Goal: Task Accomplishment & Management: Manage account settings

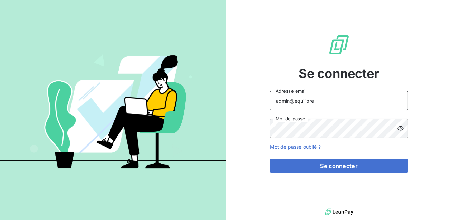
click at [319, 102] on input "admin@equilibre" at bounding box center [339, 100] width 138 height 19
type input "[EMAIL_ADDRESS][DOMAIN_NAME]"
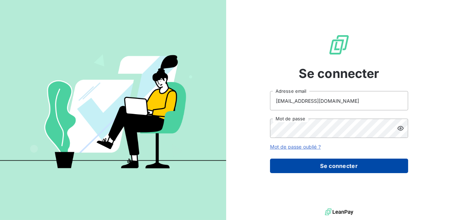
click at [328, 166] on button "Se connecter" at bounding box center [339, 166] width 138 height 14
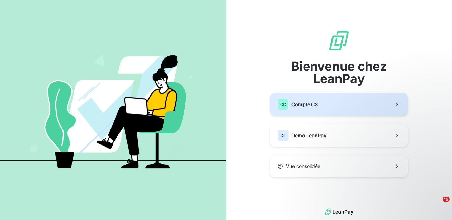
click at [333, 104] on button "CC Compte CS" at bounding box center [339, 104] width 138 height 23
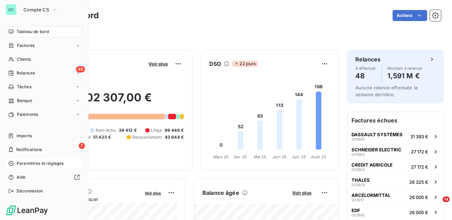
click at [43, 164] on span "Paramètres et réglages" at bounding box center [40, 163] width 47 height 6
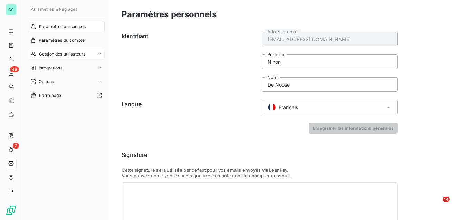
click at [74, 53] on span "Gestion des utilisateurs" at bounding box center [62, 54] width 47 height 6
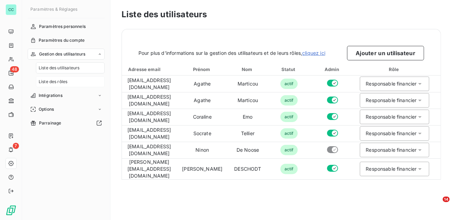
click at [71, 84] on div "Liste des rôles" at bounding box center [70, 81] width 69 height 11
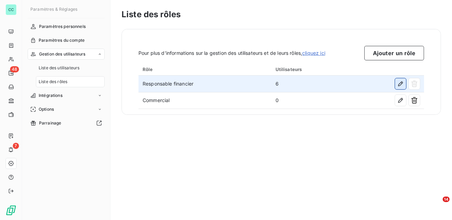
click at [399, 86] on icon "button" at bounding box center [400, 83] width 5 height 5
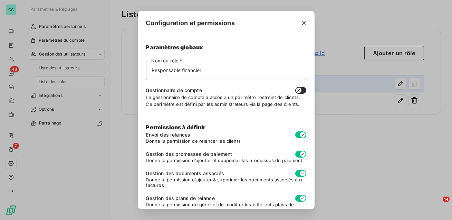
scroll to position [72, 0]
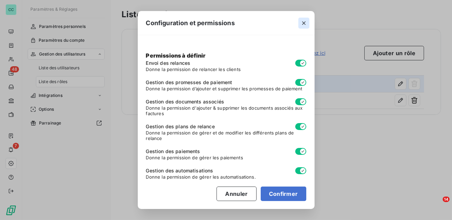
click at [302, 21] on icon "button" at bounding box center [303, 22] width 3 height 3
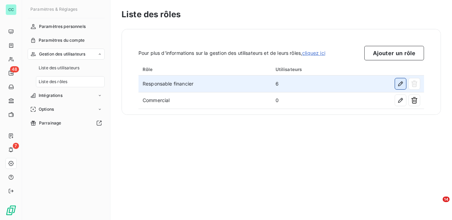
click at [401, 87] on button "button" at bounding box center [400, 83] width 11 height 11
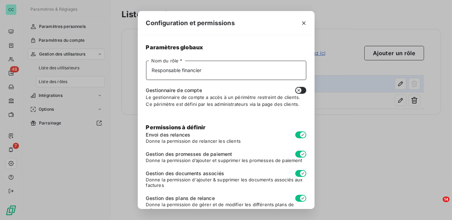
click at [238, 72] on input "Responsable financier" at bounding box center [226, 70] width 160 height 19
click at [301, 22] on icon "button" at bounding box center [303, 23] width 7 height 7
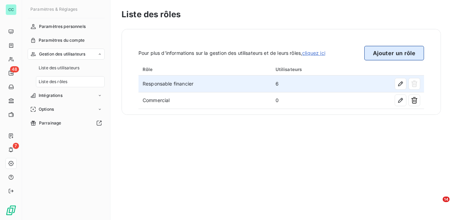
click at [399, 51] on button "Ajouter un rôle" at bounding box center [394, 53] width 60 height 14
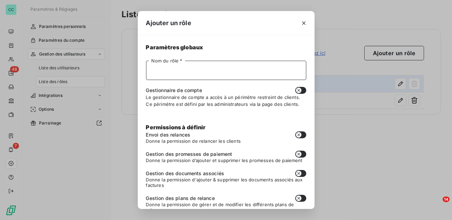
click at [210, 67] on input "Nom du rôle *" at bounding box center [226, 70] width 160 height 19
type input "ADV"
drag, startPoint x: 210, startPoint y: 89, endPoint x: 145, endPoint y: 86, distance: 64.6
click at [145, 86] on div "Paramètres globaux ADV Nom du rôle * Gestionnaire de compte Le gestionnaire de …" at bounding box center [226, 122] width 177 height 174
click at [302, 90] on button "button" at bounding box center [300, 90] width 11 height 7
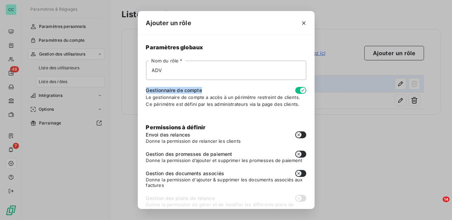
click at [302, 90] on icon "button" at bounding box center [303, 91] width 6 height 6
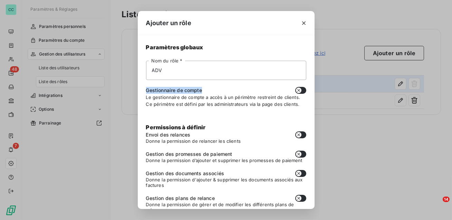
click at [302, 90] on button "button" at bounding box center [300, 90] width 11 height 7
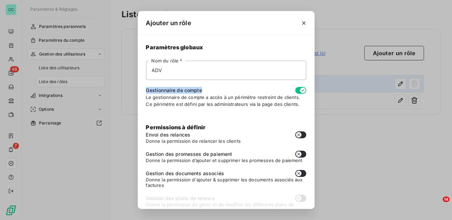
click at [298, 90] on button "button" at bounding box center [300, 90] width 11 height 7
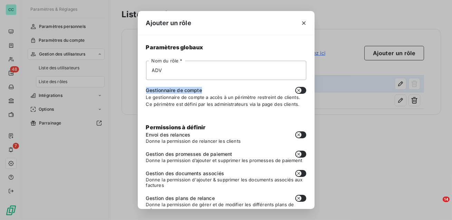
click at [298, 90] on icon "button" at bounding box center [299, 91] width 6 height 6
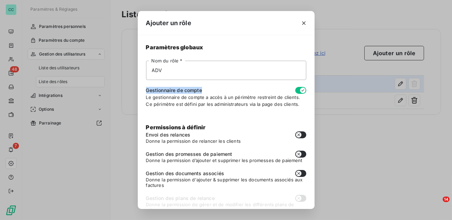
click at [298, 90] on button "button" at bounding box center [300, 90] width 11 height 7
checkbox input "false"
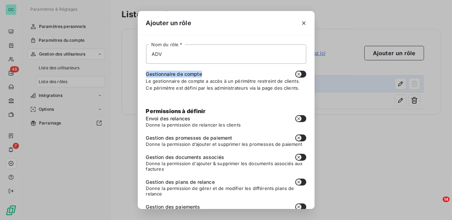
scroll to position [17, 0]
click at [303, 117] on button "button" at bounding box center [300, 118] width 11 height 7
checkbox input "true"
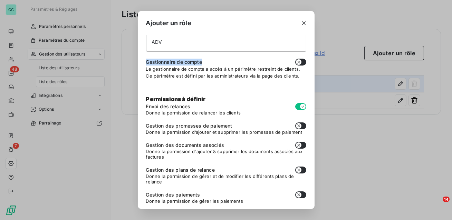
click at [301, 126] on icon "button" at bounding box center [299, 126] width 6 height 6
checkbox input "true"
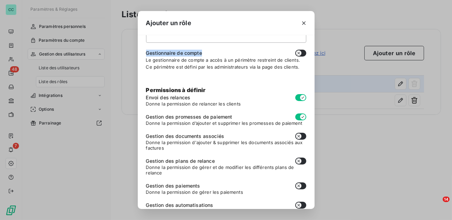
scroll to position [38, 0]
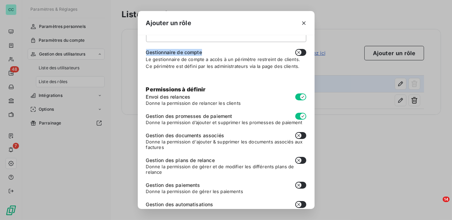
click at [302, 135] on button "button" at bounding box center [300, 135] width 11 height 7
checkbox input "true"
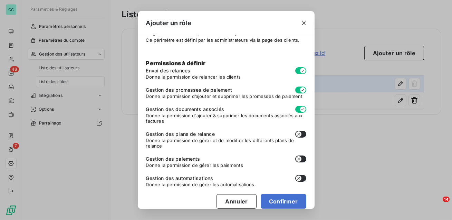
scroll to position [65, 0]
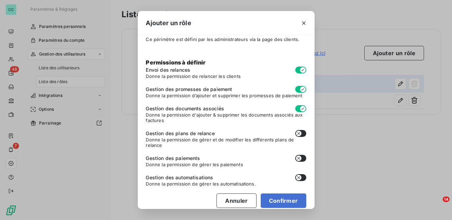
click at [303, 157] on button "button" at bounding box center [300, 158] width 11 height 7
checkbox input "true"
click at [289, 202] on button "Confirmer" at bounding box center [284, 201] width 46 height 14
checkbox input "false"
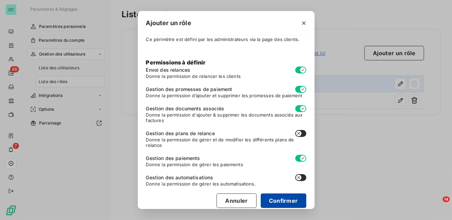
checkbox input "false"
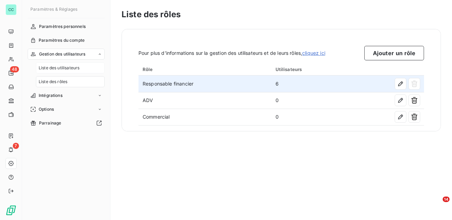
click at [74, 68] on span "Liste des utilisateurs" at bounding box center [59, 68] width 41 height 6
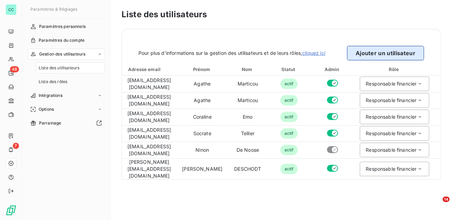
click at [368, 58] on button "Ajouter un utilisateur" at bounding box center [385, 53] width 77 height 14
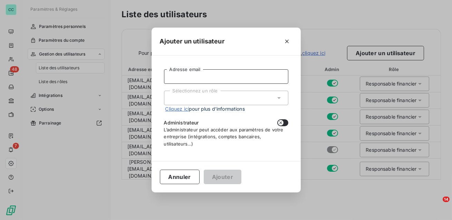
click at [269, 72] on input "Adresse email" at bounding box center [226, 76] width 124 height 14
type input "[EMAIL_ADDRESS][DOMAIN_NAME]"
click at [241, 97] on div "Sélectionnez un rôle" at bounding box center [226, 98] width 124 height 14
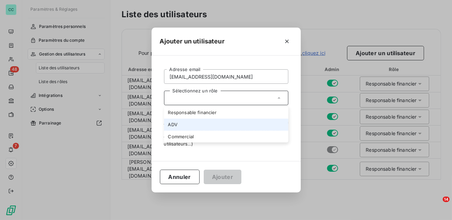
click at [233, 124] on li "ADV" at bounding box center [226, 125] width 124 height 12
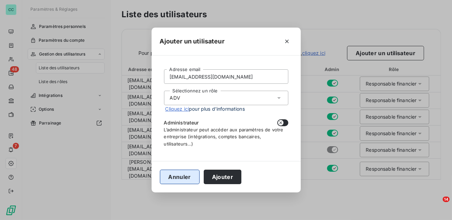
click at [187, 177] on button "Annuler" at bounding box center [180, 177] width 40 height 14
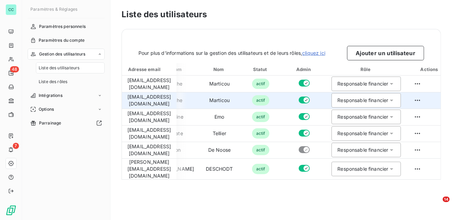
scroll to position [0, 30]
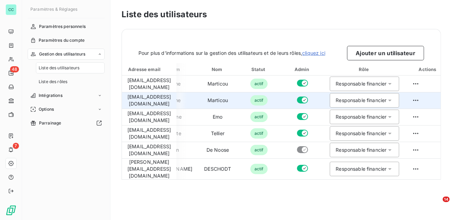
click at [386, 100] on div "Responsable financier" at bounding box center [360, 100] width 51 height 7
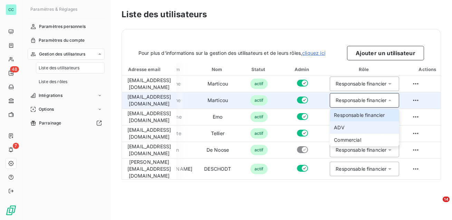
click at [379, 127] on li "ADV" at bounding box center [364, 127] width 69 height 12
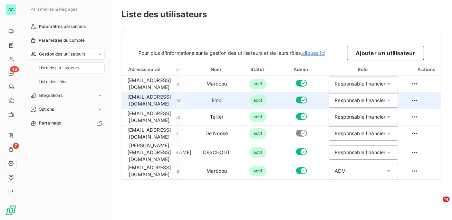
scroll to position [0, 59]
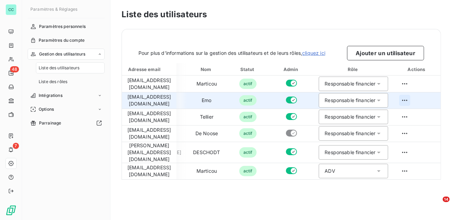
click at [405, 101] on html "CC 48 7 Paramètres & Réglages Paramètres personnels Paramètres du compte Gestio…" at bounding box center [226, 110] width 452 height 220
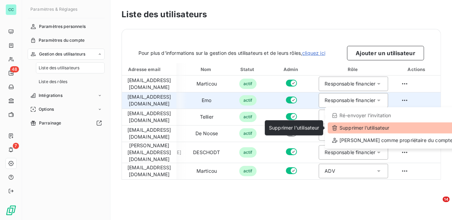
click at [376, 128] on div "Supprimer l’utilisateur" at bounding box center [391, 128] width 129 height 11
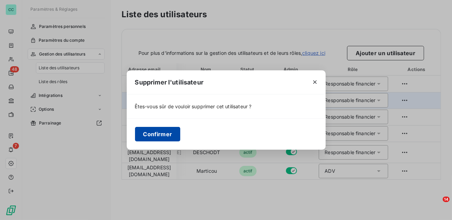
click at [168, 134] on button "Confirmer" at bounding box center [158, 134] width 46 height 14
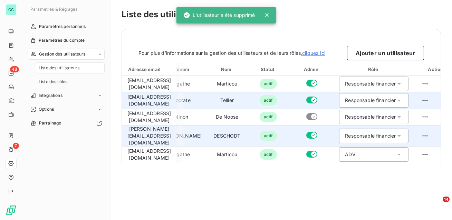
scroll to position [0, 0]
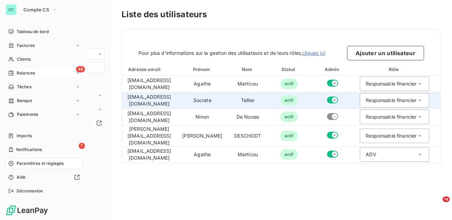
click at [28, 72] on span "Relances" at bounding box center [26, 73] width 18 height 6
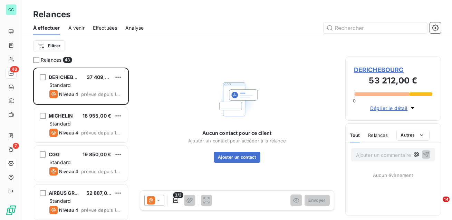
scroll to position [153, 96]
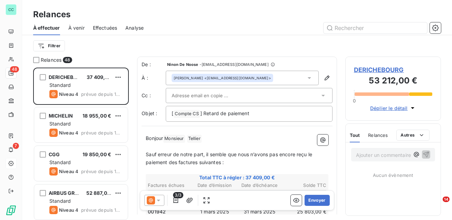
click at [50, 30] on span "À effectuer" at bounding box center [46, 28] width 27 height 7
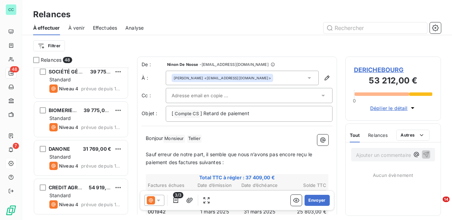
scroll to position [0, 0]
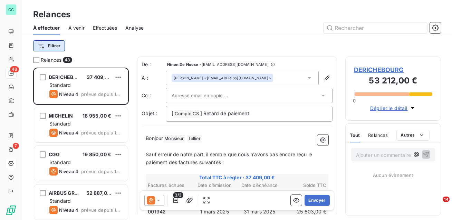
click at [54, 46] on html "CC 48 7 Relances À effectuer À venir Effectuées Analyse Filtrer Relances 48 DER…" at bounding box center [226, 110] width 452 height 220
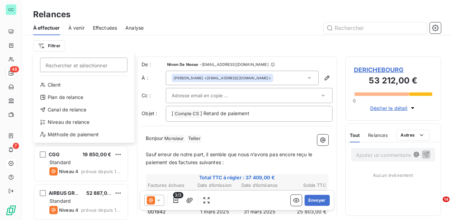
click at [79, 46] on html "CC 48 7 Relances À effectuer À venir Effectuées Analyse Filtrer Rechercher et s…" at bounding box center [226, 110] width 452 height 220
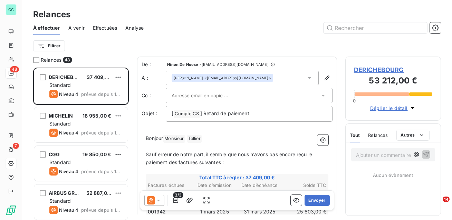
click at [76, 28] on span "À venir" at bounding box center [76, 28] width 16 height 7
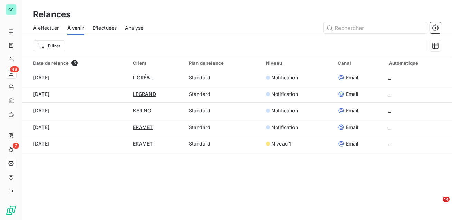
click at [102, 29] on span "Effectuées" at bounding box center [104, 28] width 25 height 7
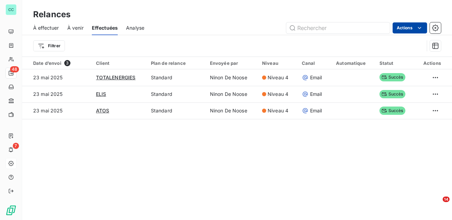
click at [409, 28] on html "CC 48 7 Relances À effectuer À venir Effectuées Analyse Actions Filtrer Date d’…" at bounding box center [226, 110] width 452 height 220
click at [225, 50] on html "CC 48 7 Relances À effectuer À venir Effectuées Analyse Actions Exporter les re…" at bounding box center [226, 110] width 452 height 220
click at [138, 29] on span "Analyse" at bounding box center [135, 28] width 18 height 7
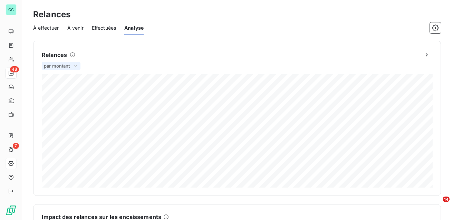
click at [76, 66] on icon at bounding box center [75, 65] width 3 height 1
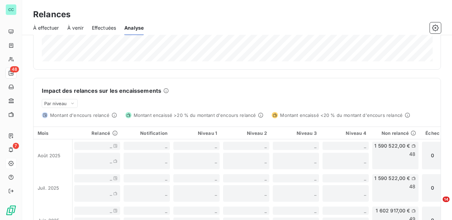
scroll to position [129, 0]
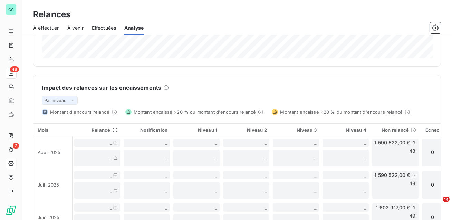
click at [74, 101] on icon at bounding box center [73, 100] width 6 height 7
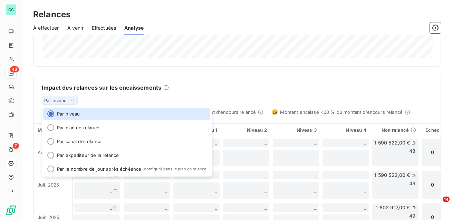
click at [97, 96] on div "Impact des relances sur les encaissements Par niveau Par niveau Par plan de rel…" at bounding box center [236, 95] width 407 height 40
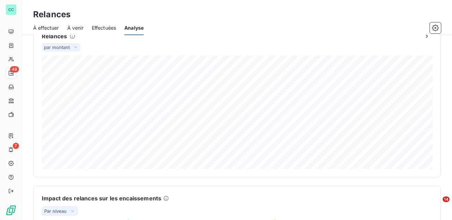
scroll to position [0, 0]
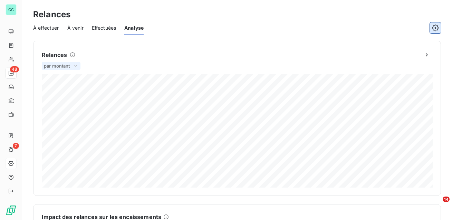
click at [435, 25] on icon "button" at bounding box center [435, 28] width 7 height 7
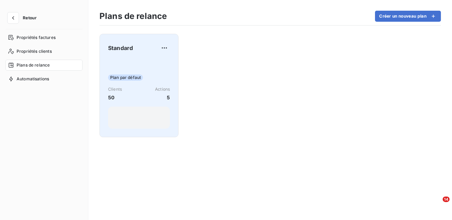
click at [148, 65] on div "Plan par défaut Clients 50 Actions 5" at bounding box center [139, 94] width 62 height 70
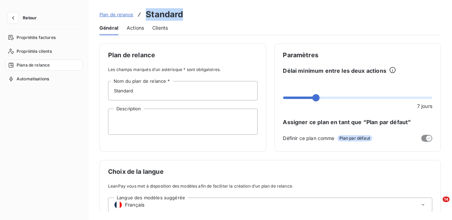
drag, startPoint x: 188, startPoint y: 14, endPoint x: 142, endPoint y: 14, distance: 46.2
click at [142, 14] on div "Plan de relance Standard" at bounding box center [269, 14] width 341 height 12
click at [167, 87] on input "Standard" at bounding box center [182, 90] width 149 height 19
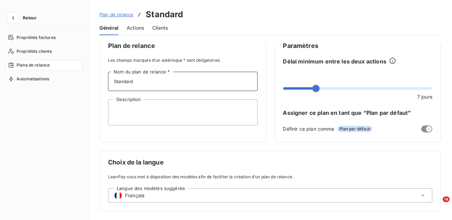
scroll to position [10, 0]
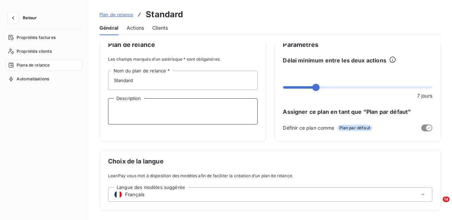
click at [157, 114] on textarea "Description" at bounding box center [182, 111] width 149 height 26
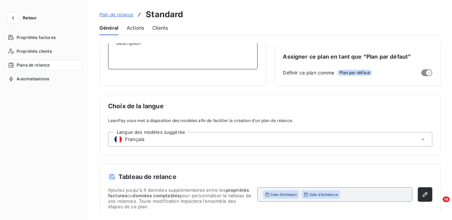
scroll to position [71, 0]
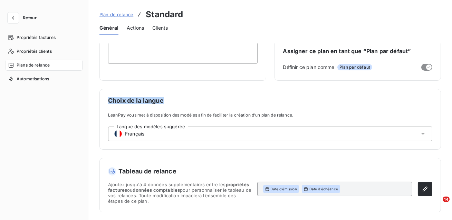
drag, startPoint x: 168, startPoint y: 100, endPoint x: 107, endPoint y: 101, distance: 61.1
click at [107, 100] on div "Choix de la langue LeanPay vous met à disposition des modèles afin de faciliter…" at bounding box center [269, 119] width 341 height 61
click at [177, 134] on div "Langue des modèles suggérée Français" at bounding box center [270, 134] width 324 height 14
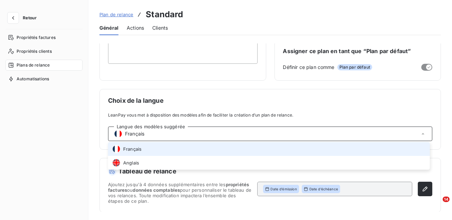
click at [192, 108] on div "Choix de la langue LeanPay vous met à disposition des modèles afin de faciliter…" at bounding box center [269, 119] width 341 height 61
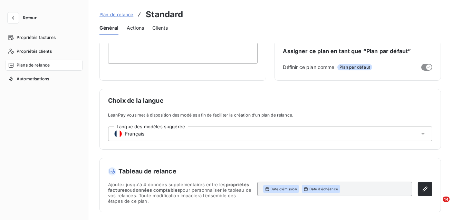
click at [180, 155] on div "Plan de relance Les champs marqués d’un astérisque * sont obligatoires. Standar…" at bounding box center [269, 92] width 341 height 240
click at [181, 171] on h5 "Tableau de relance" at bounding box center [270, 172] width 324 height 10
click at [179, 172] on h5 "Tableau de relance" at bounding box center [270, 172] width 324 height 10
drag, startPoint x: 179, startPoint y: 169, endPoint x: 174, endPoint y: 172, distance: 5.3
click at [174, 172] on h5 "Tableau de relance" at bounding box center [270, 172] width 324 height 10
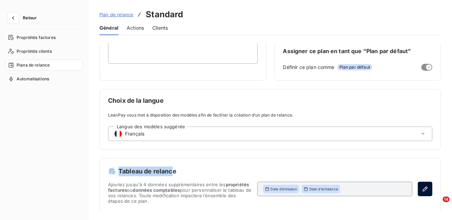
click at [423, 189] on icon "button" at bounding box center [424, 189] width 5 height 5
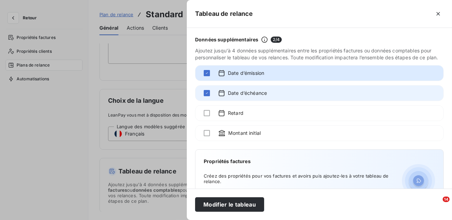
click at [210, 93] on div "Date d’échéance" at bounding box center [319, 93] width 248 height 16
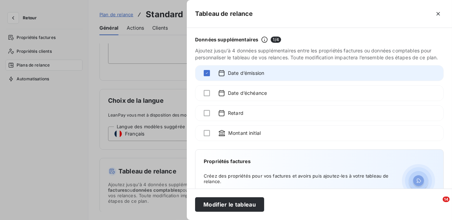
click at [207, 70] on div at bounding box center [207, 73] width 6 height 7
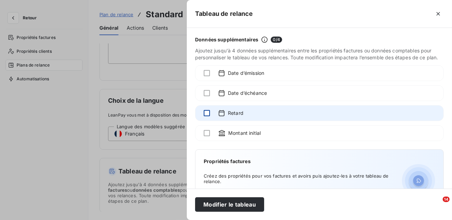
click at [205, 113] on div at bounding box center [207, 113] width 6 height 6
click at [205, 113] on icon at bounding box center [207, 113] width 4 height 4
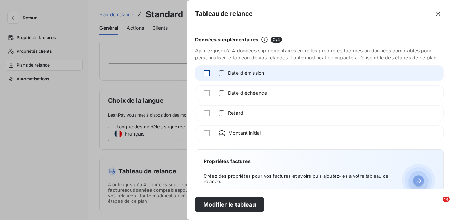
click at [208, 71] on div at bounding box center [207, 73] width 6 height 6
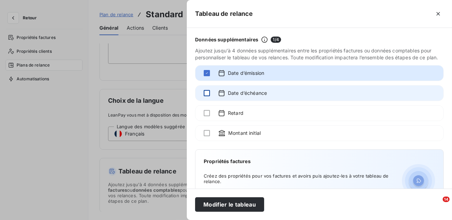
click at [207, 95] on div at bounding box center [207, 93] width 6 height 6
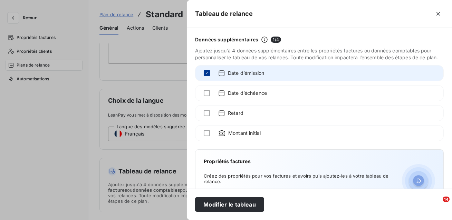
click at [208, 72] on icon at bounding box center [207, 73] width 4 height 4
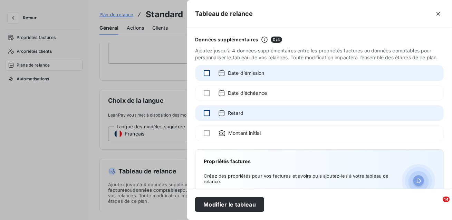
click at [206, 114] on div at bounding box center [207, 113] width 6 height 6
click at [206, 114] on icon at bounding box center [207, 113] width 4 height 4
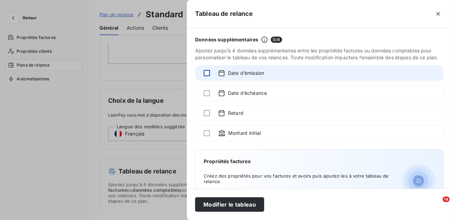
click at [207, 73] on div at bounding box center [207, 73] width 6 height 6
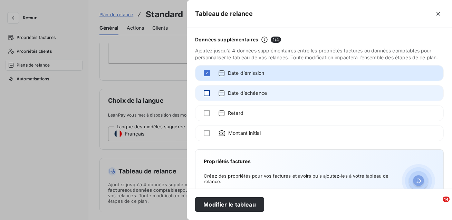
click at [205, 94] on div at bounding box center [207, 93] width 6 height 6
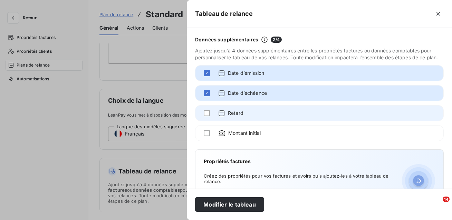
click at [205, 117] on div "Retard" at bounding box center [319, 113] width 248 height 16
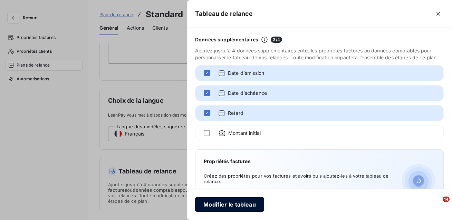
click at [211, 201] on button "Modifier le tableau" at bounding box center [229, 204] width 69 height 14
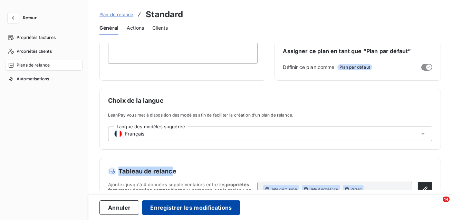
click at [201, 208] on button "Enregistrer les modifications" at bounding box center [191, 208] width 98 height 14
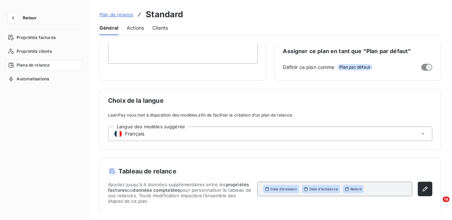
click at [137, 30] on span "Actions" at bounding box center [135, 28] width 17 height 7
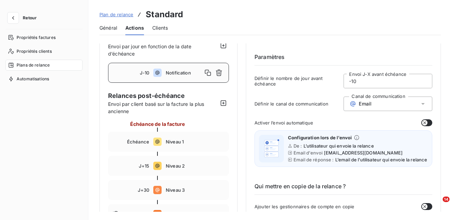
scroll to position [0, 0]
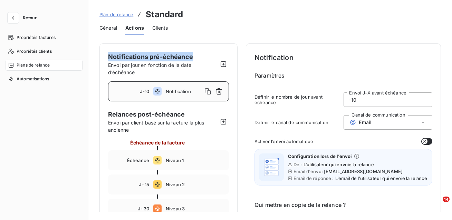
drag, startPoint x: 194, startPoint y: 58, endPoint x: 109, endPoint y: 58, distance: 85.2
click at [109, 58] on div "Notifications pré-échéance Envoi par jour en fonction de la date d’échéance" at bounding box center [163, 64] width 110 height 24
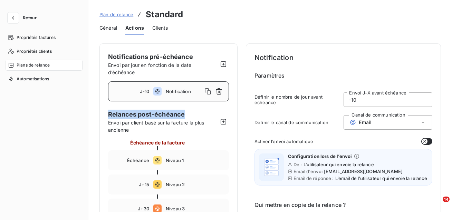
drag, startPoint x: 185, startPoint y: 119, endPoint x: 108, endPoint y: 115, distance: 76.7
click at [108, 115] on span "Relances post-échéance" at bounding box center [163, 114] width 110 height 9
click at [190, 58] on span "Notifications pré-échéance" at bounding box center [150, 56] width 85 height 7
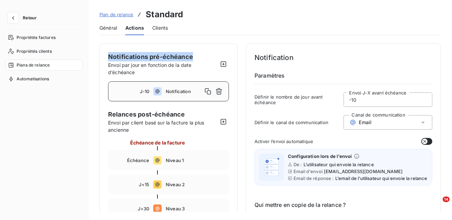
drag, startPoint x: 195, startPoint y: 58, endPoint x: 104, endPoint y: 57, distance: 91.1
click at [175, 159] on span "Niveau 1" at bounding box center [195, 161] width 59 height 6
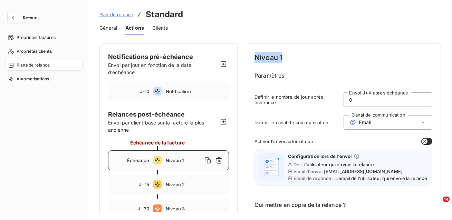
drag, startPoint x: 284, startPoint y: 58, endPoint x: 256, endPoint y: 56, distance: 28.0
click at [256, 56] on h4 "Niveau 1" at bounding box center [343, 57] width 178 height 11
click at [186, 176] on div "J+15 Niveau 2" at bounding box center [168, 185] width 121 height 20
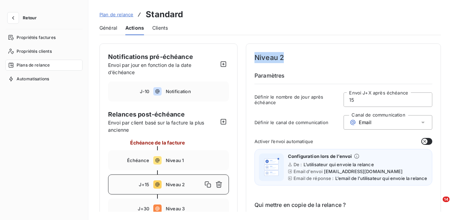
drag, startPoint x: 290, startPoint y: 56, endPoint x: 256, endPoint y: 57, distance: 33.8
click at [256, 56] on h4 "Niveau 2" at bounding box center [343, 57] width 178 height 11
click at [182, 210] on span "Niveau 3" at bounding box center [195, 209] width 59 height 6
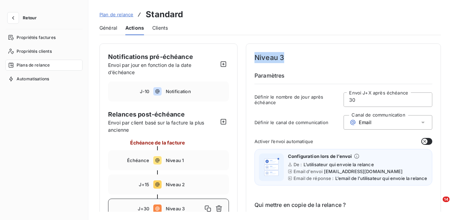
drag, startPoint x: 289, startPoint y: 60, endPoint x: 253, endPoint y: 60, distance: 35.5
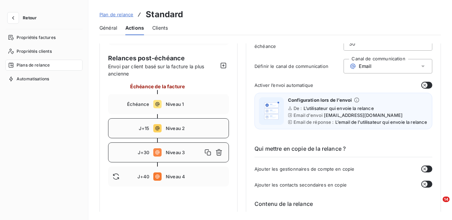
scroll to position [71, 0]
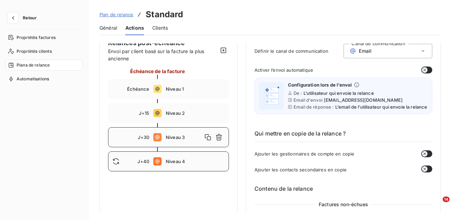
click at [189, 166] on div "J+40 Niveau 4" at bounding box center [168, 161] width 121 height 20
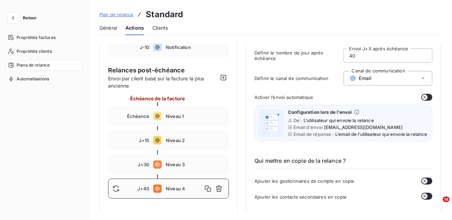
scroll to position [0, 0]
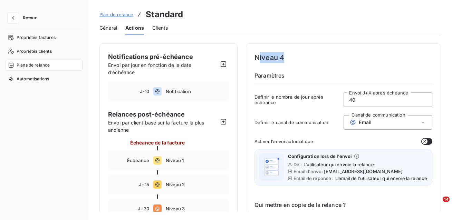
drag, startPoint x: 286, startPoint y: 58, endPoint x: 257, endPoint y: 58, distance: 29.3
click at [257, 58] on h4 "Niveau 4" at bounding box center [343, 57] width 178 height 11
click at [224, 120] on icon "button" at bounding box center [223, 121] width 7 height 7
type input "50"
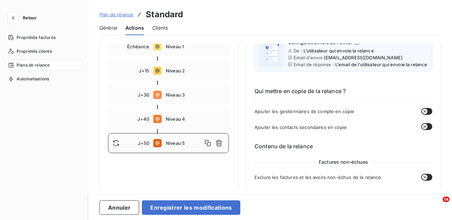
scroll to position [117, 0]
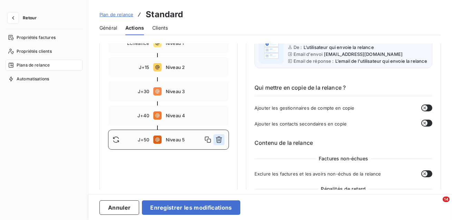
click at [219, 140] on icon "button" at bounding box center [218, 139] width 7 height 7
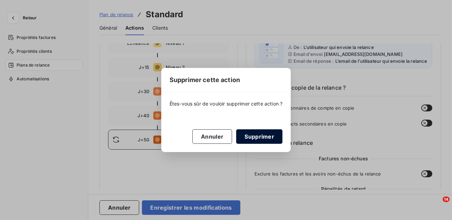
click at [251, 136] on button "Supprimer" at bounding box center [259, 136] width 46 height 14
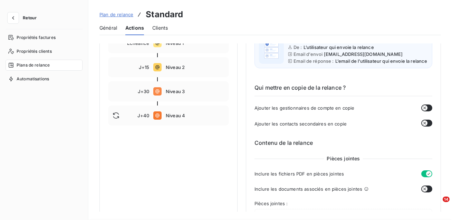
scroll to position [39, 0]
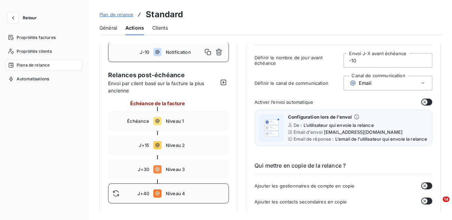
click at [188, 187] on div "J+40 Niveau 4" at bounding box center [168, 194] width 121 height 20
type input "40"
click at [221, 192] on icon "button" at bounding box center [219, 193] width 6 height 7
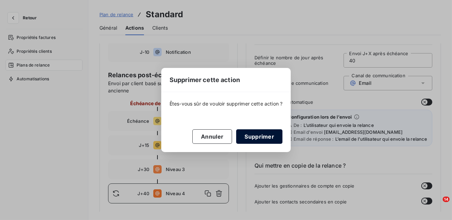
click at [269, 139] on button "Supprimer" at bounding box center [259, 136] width 46 height 14
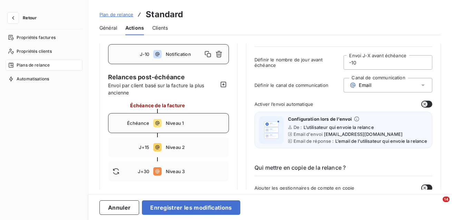
click at [179, 121] on span "Niveau 1" at bounding box center [195, 123] width 59 height 6
type input "0"
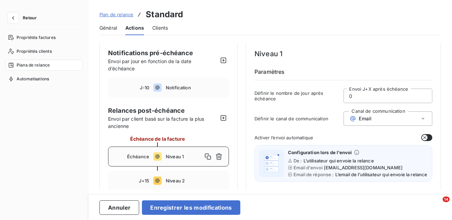
scroll to position [0, 0]
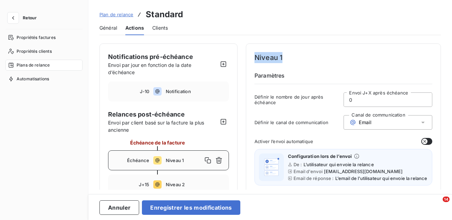
drag, startPoint x: 284, startPoint y: 57, endPoint x: 252, endPoint y: 56, distance: 32.8
click at [295, 71] on div "Niveau 1 Paramètres Définir le nombre de jour après échéance 0 Envoi J+X après …" at bounding box center [343, 81] width 178 height 59
drag, startPoint x: 287, startPoint y: 77, endPoint x: 254, endPoint y: 78, distance: 32.8
click at [254, 78] on h6 "Paramètres" at bounding box center [343, 77] width 178 height 13
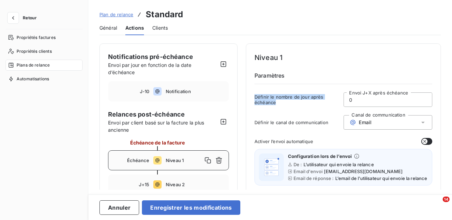
drag, startPoint x: 281, startPoint y: 104, endPoint x: 253, endPoint y: 98, distance: 28.5
click at [362, 102] on input "0" at bounding box center [388, 100] width 88 height 14
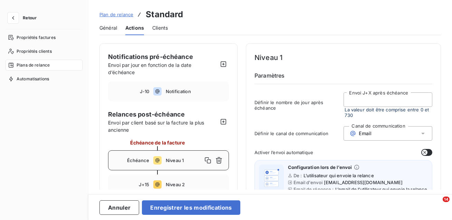
type input "7"
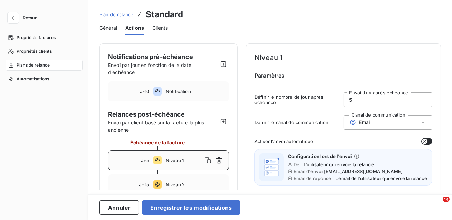
click at [331, 118] on div "Définir le canal de communication Canal de communication Email" at bounding box center [343, 124] width 178 height 19
click at [329, 122] on span "Définir le canal de communication" at bounding box center [298, 123] width 89 height 6
click at [325, 122] on span "Définir le canal de communication" at bounding box center [298, 123] width 89 height 6
drag, startPoint x: 328, startPoint y: 123, endPoint x: 250, endPoint y: 121, distance: 77.7
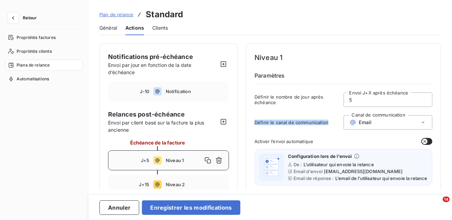
click at [391, 121] on div "Email" at bounding box center [387, 122] width 89 height 14
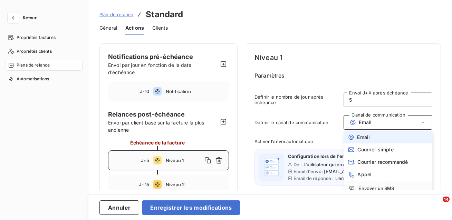
click at [382, 142] on li "Email" at bounding box center [387, 137] width 89 height 12
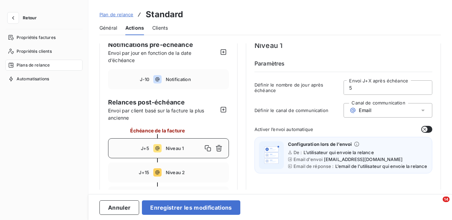
scroll to position [13, 0]
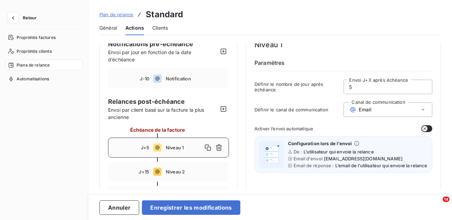
click at [359, 87] on input "5" at bounding box center [388, 87] width 88 height 14
click at [374, 110] on div "Email" at bounding box center [387, 109] width 89 height 14
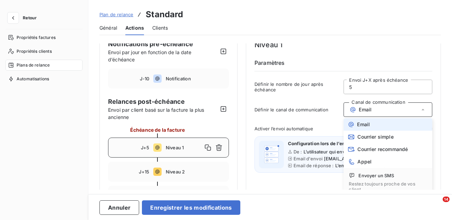
click at [374, 110] on div "Email" at bounding box center [387, 109] width 89 height 14
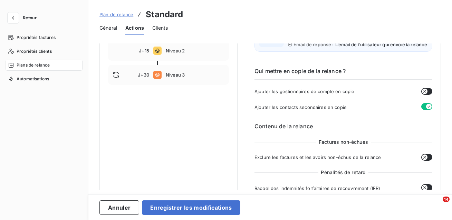
scroll to position [135, 0]
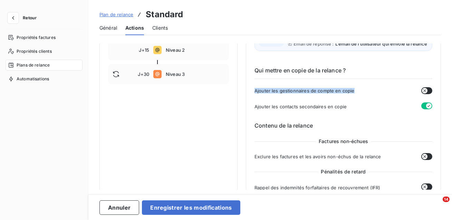
drag, startPoint x: 353, startPoint y: 95, endPoint x: 252, endPoint y: 95, distance: 101.5
click at [424, 94] on icon "button" at bounding box center [425, 91] width 6 height 6
click at [426, 94] on icon "button" at bounding box center [429, 91] width 6 height 6
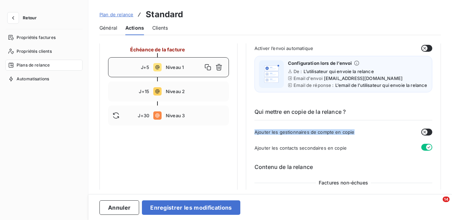
scroll to position [89, 0]
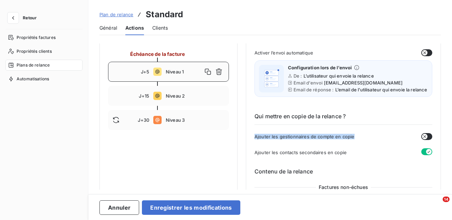
click at [357, 156] on div "Ajouter les contacts secondaires en copie" at bounding box center [343, 152] width 178 height 8
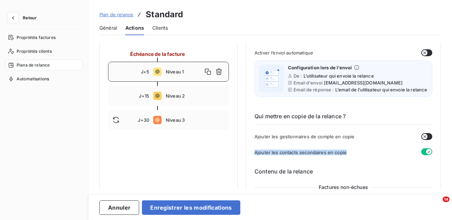
drag, startPoint x: 346, startPoint y: 156, endPoint x: 250, endPoint y: 158, distance: 95.6
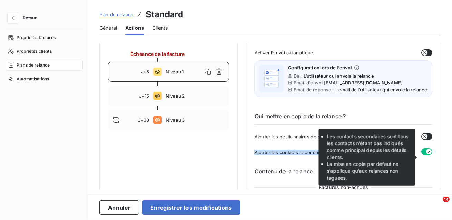
click at [426, 155] on icon "button" at bounding box center [429, 152] width 6 height 6
click at [422, 155] on button "button" at bounding box center [426, 151] width 11 height 7
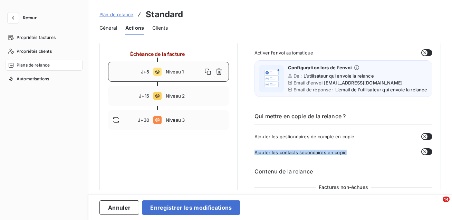
click at [422, 155] on icon "button" at bounding box center [425, 152] width 6 height 6
click at [422, 155] on button "button" at bounding box center [426, 151] width 11 height 7
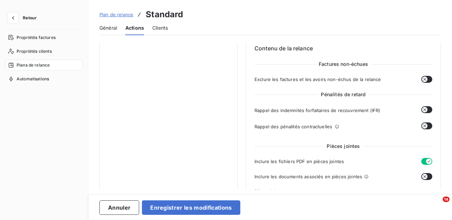
scroll to position [215, 0]
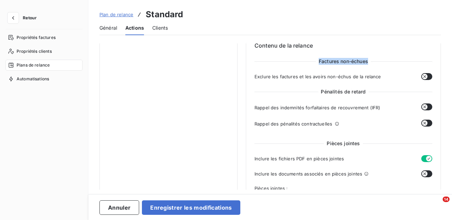
drag, startPoint x: 368, startPoint y: 67, endPoint x: 316, endPoint y: 67, distance: 52.1
click at [316, 65] on span "Factures non-échues" at bounding box center [343, 61] width 55 height 7
click at [425, 80] on button "button" at bounding box center [426, 76] width 11 height 7
click at [426, 79] on icon "button" at bounding box center [429, 77] width 6 height 6
click at [364, 95] on span "Pénalités de retard" at bounding box center [343, 91] width 50 height 7
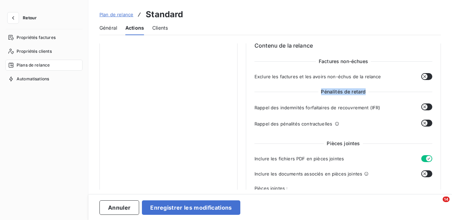
drag, startPoint x: 364, startPoint y: 96, endPoint x: 320, endPoint y: 97, distance: 44.5
click at [320, 95] on span "Pénalités de retard" at bounding box center [343, 91] width 50 height 7
click at [425, 110] on button "button" at bounding box center [426, 107] width 11 height 7
click at [424, 126] on icon "button" at bounding box center [425, 123] width 6 height 6
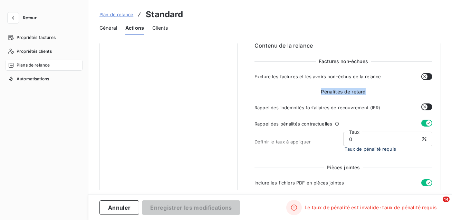
click at [426, 126] on icon "button" at bounding box center [429, 123] width 6 height 6
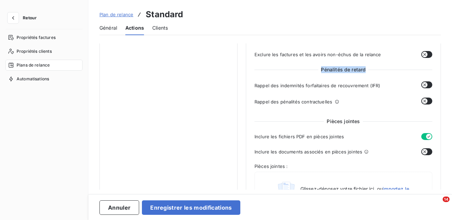
scroll to position [241, 0]
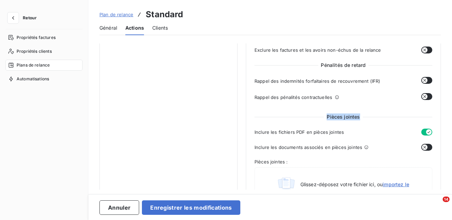
drag, startPoint x: 357, startPoint y: 121, endPoint x: 325, endPoint y: 122, distance: 31.8
click at [325, 120] on span "Pièces jointes" at bounding box center [343, 117] width 39 height 7
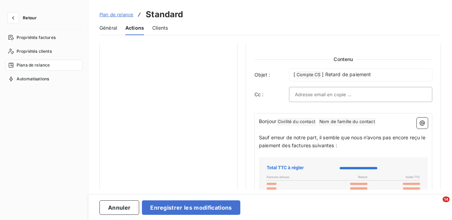
scroll to position [401, 0]
click at [382, 77] on p "[ Compte CS ﻿ ] Retard de paiement" at bounding box center [361, 75] width 134 height 8
click at [369, 95] on div at bounding box center [360, 94] width 131 height 10
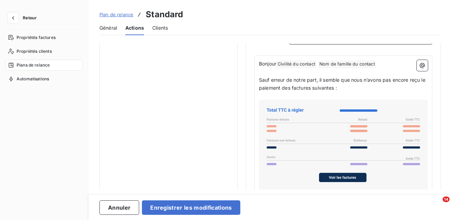
scroll to position [468, 0]
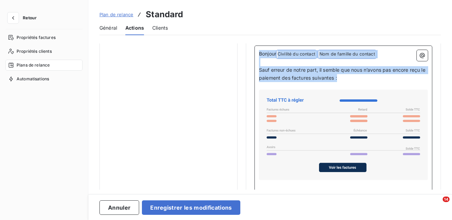
drag, startPoint x: 344, startPoint y: 84, endPoint x: 257, endPoint y: 58, distance: 91.2
click at [257, 58] on div "Bonjour Civilité du contact ﻿ Nom de famille du contact ﻿ ﻿ ﻿ Sauf erreur de no…" at bounding box center [343, 153] width 178 height 214
click at [315, 133] on icon at bounding box center [343, 134] width 163 height 85
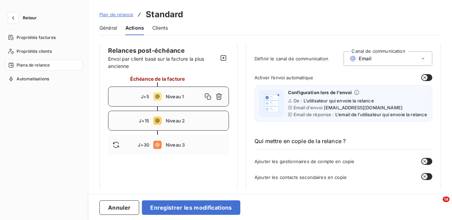
scroll to position [66, 0]
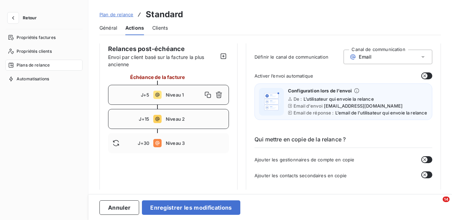
click at [187, 120] on span "Niveau 2" at bounding box center [195, 119] width 59 height 6
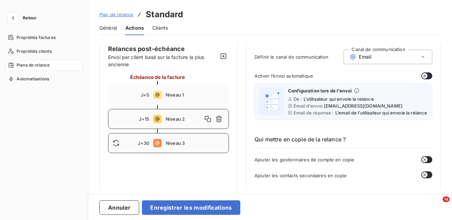
click at [177, 143] on span "Niveau 3" at bounding box center [195, 143] width 59 height 6
type input "30"
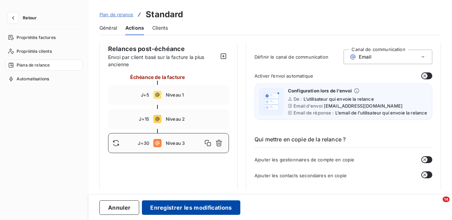
click at [163, 208] on button "Enregistrer les modifications" at bounding box center [191, 208] width 98 height 14
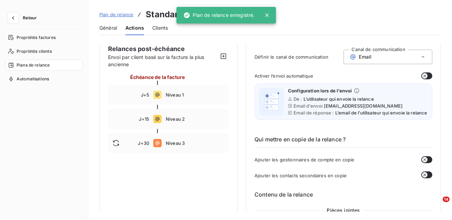
scroll to position [37, 0]
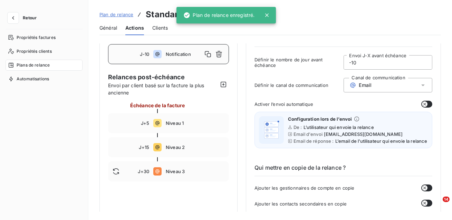
click at [126, 13] on span "Plan de relance" at bounding box center [116, 15] width 34 height 6
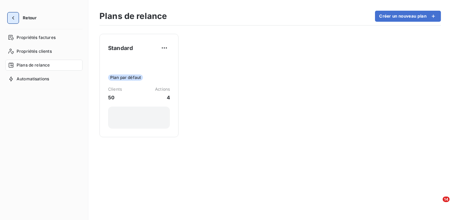
click at [16, 21] on button "button" at bounding box center [13, 17] width 11 height 11
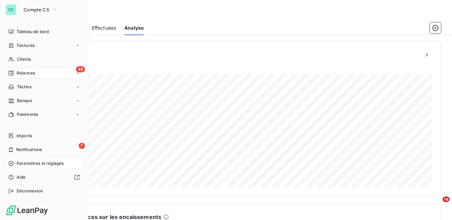
click at [18, 165] on span "Paramètres et réglages" at bounding box center [40, 163] width 47 height 6
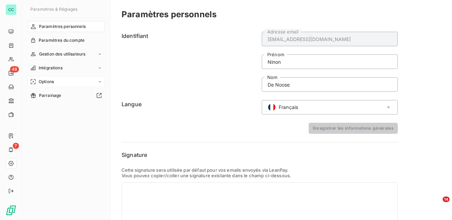
click at [67, 84] on div "Options" at bounding box center [66, 81] width 77 height 11
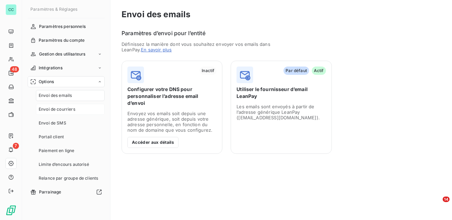
click at [64, 109] on span "Envoi de courriers" at bounding box center [57, 109] width 37 height 6
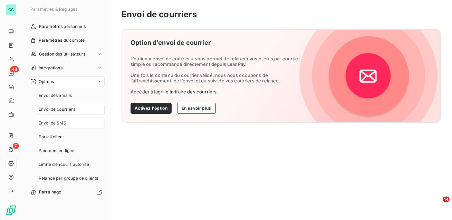
click at [59, 124] on span "Envoi de SMS" at bounding box center [53, 123] width 28 height 6
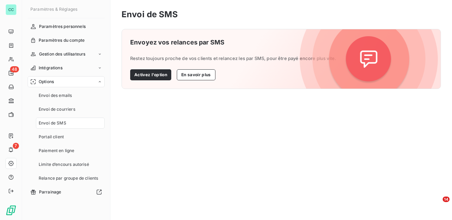
click at [66, 102] on nav "Envoi des emails Envoi de courriers Envoi de SMS Portail client Paiement en lig…" at bounding box center [70, 137] width 69 height 94
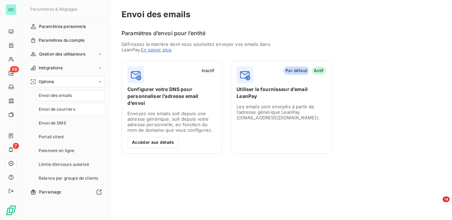
click at [60, 114] on div "Envoi de courriers" at bounding box center [70, 109] width 69 height 11
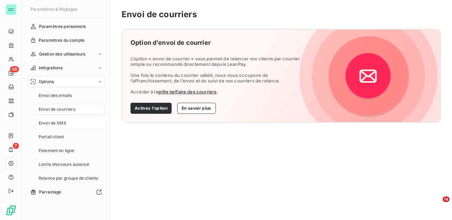
click at [59, 120] on span "Envoi de SMS" at bounding box center [53, 123] width 28 height 6
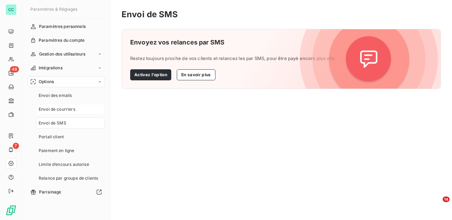
click at [61, 109] on span "Envoi de courriers" at bounding box center [57, 109] width 37 height 6
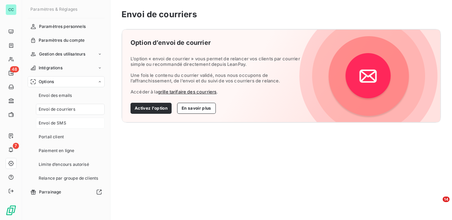
click at [59, 120] on span "Envoi de SMS" at bounding box center [53, 123] width 28 height 6
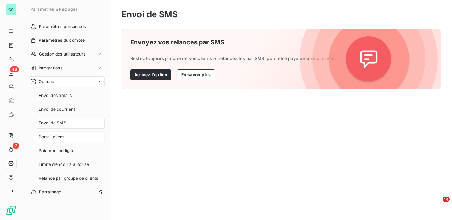
click at [53, 140] on span "Portail client" at bounding box center [51, 137] width 25 height 6
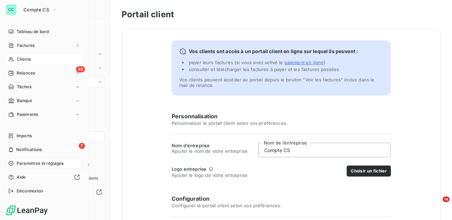
click at [26, 60] on span "Clients" at bounding box center [24, 59] width 14 height 6
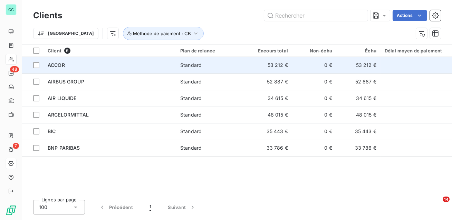
click at [87, 60] on td "ACCOR" at bounding box center [109, 65] width 133 height 17
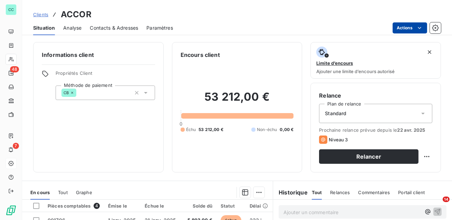
click at [401, 29] on html "CC 48 7 Clients ACCOR Situation Analyse Contacts & Adresses Paramètres Actions …" at bounding box center [226, 110] width 452 height 220
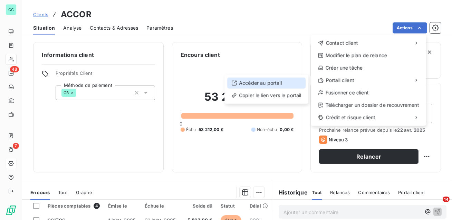
click at [277, 81] on div "Accéder au portail" at bounding box center [266, 83] width 78 height 11
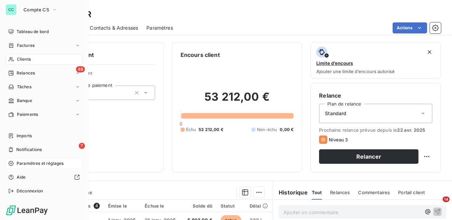
click at [22, 168] on div "Paramètres et réglages" at bounding box center [44, 163] width 77 height 11
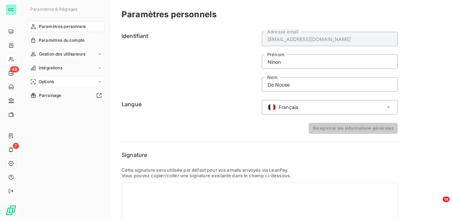
click at [62, 85] on div "Options" at bounding box center [66, 81] width 77 height 11
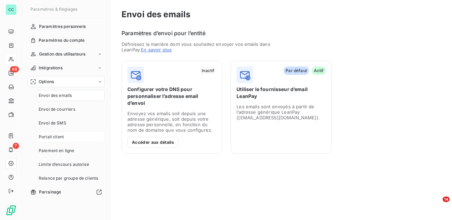
click at [61, 136] on span "Portail client" at bounding box center [51, 137] width 25 height 6
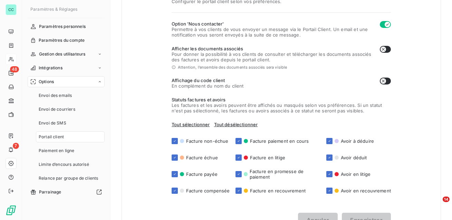
scroll to position [207, 0]
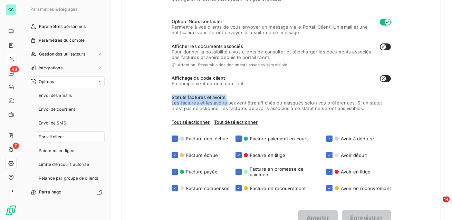
drag, startPoint x: 227, startPoint y: 101, endPoint x: 169, endPoint y: 99, distance: 58.0
click at [169, 98] on div "Vos clients ont accès à un portail client en ligne sur lequel ils peuvent : pay…" at bounding box center [280, 29] width 319 height 414
click at [160, 137] on div "Vos clients ont accès à un portail client en ligne sur lequel ils peuvent : pay…" at bounding box center [280, 29] width 319 height 414
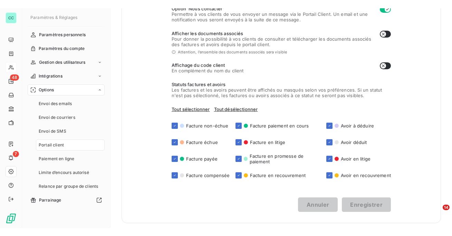
scroll to position [228, 0]
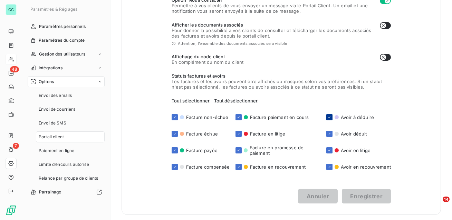
click at [329, 117] on icon at bounding box center [329, 117] width 4 height 4
checkbox input "false"
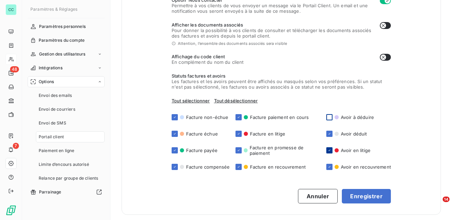
click at [328, 147] on div at bounding box center [329, 150] width 6 height 6
checkbox input "false"
click at [236, 135] on icon at bounding box center [238, 134] width 4 height 4
checkbox input "false"
click at [374, 198] on button "Enregistrer" at bounding box center [366, 196] width 49 height 14
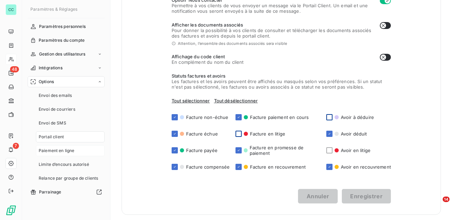
click at [62, 152] on span "Paiement en ligne" at bounding box center [57, 151] width 36 height 6
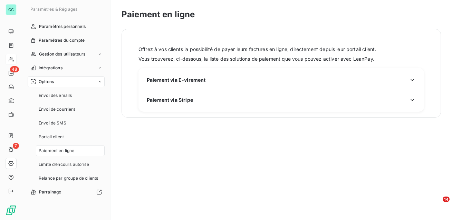
click at [188, 81] on span "Paiement via E-virement" at bounding box center [176, 79] width 59 height 7
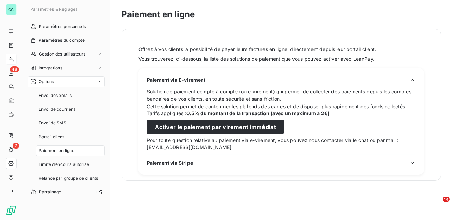
click at [188, 81] on span "Paiement via E-virement" at bounding box center [176, 79] width 59 height 7
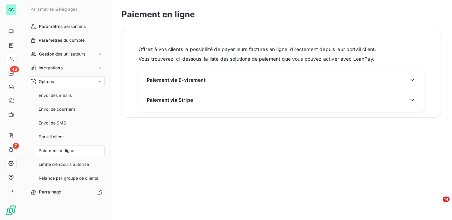
click at [182, 102] on span "Paiement via Stripe" at bounding box center [170, 99] width 46 height 7
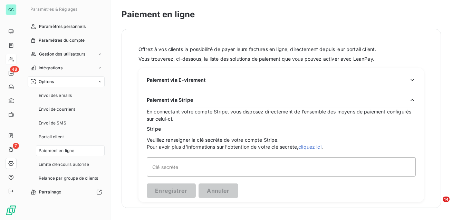
click at [413, 98] on icon "button" at bounding box center [412, 100] width 7 height 7
